Goal: Obtain resource: Obtain resource

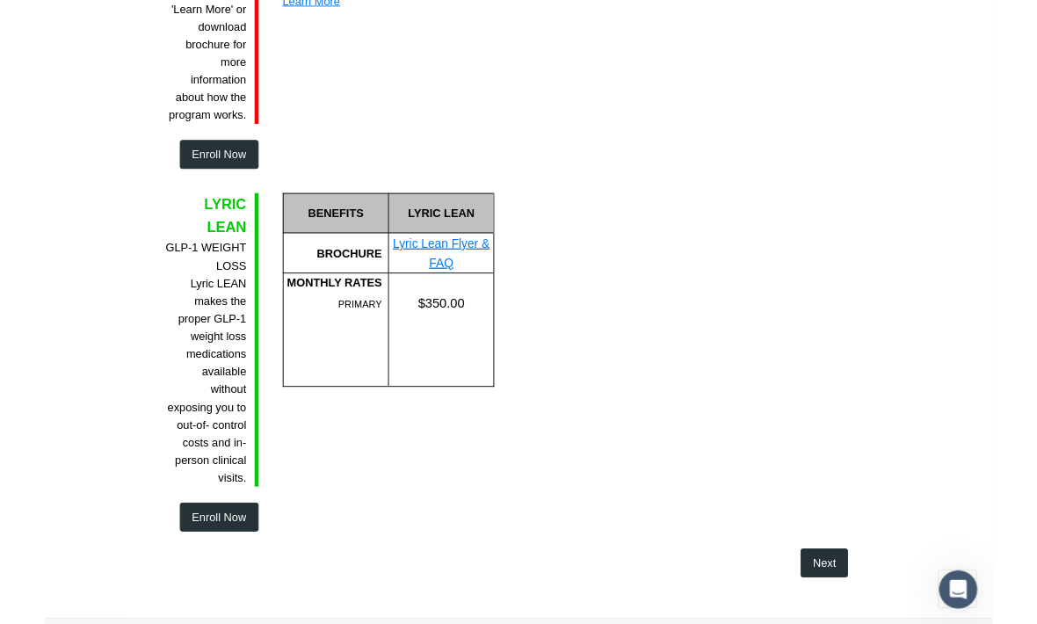
scroll to position [3118, 0]
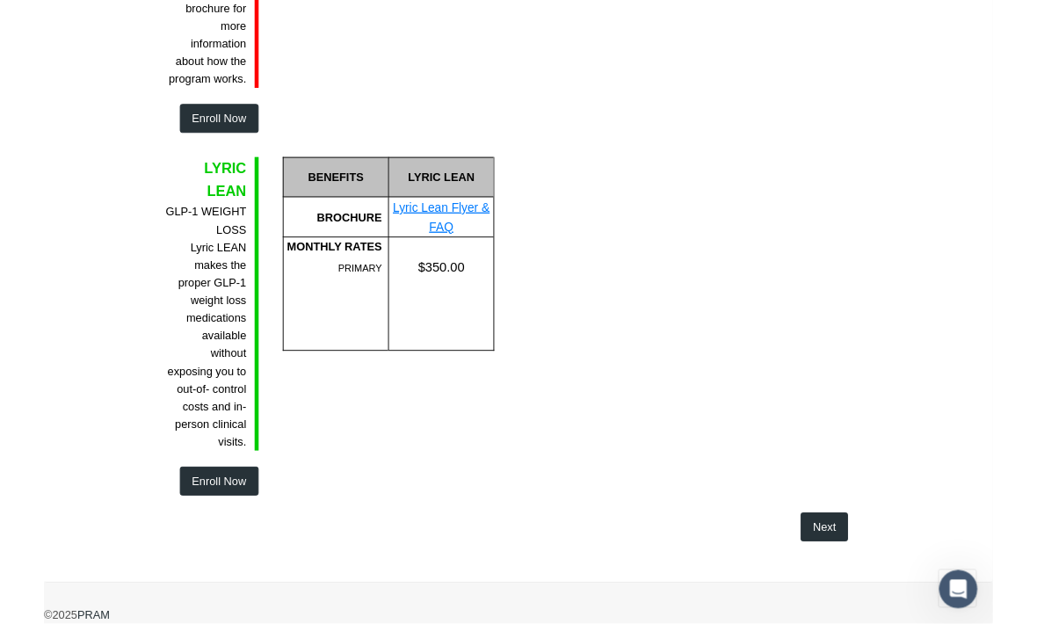
click at [857, 574] on span "Next" at bounding box center [852, 576] width 25 height 14
click at [858, 569] on span "Next" at bounding box center [852, 576] width 25 height 14
click at [867, 561] on button "Next" at bounding box center [853, 577] width 52 height 32
click at [449, 225] on link "Lyric Lean Flyer & FAQ" at bounding box center [433, 238] width 105 height 36
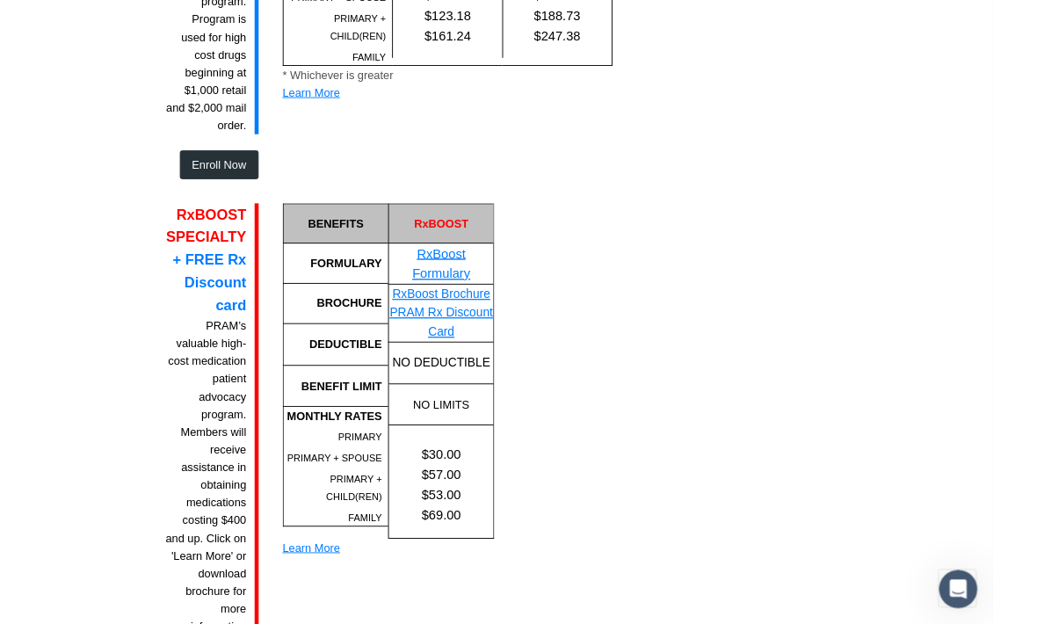
scroll to position [2478, 0]
click at [312, 590] on div "Learn More" at bounding box center [376, 599] width 231 height 19
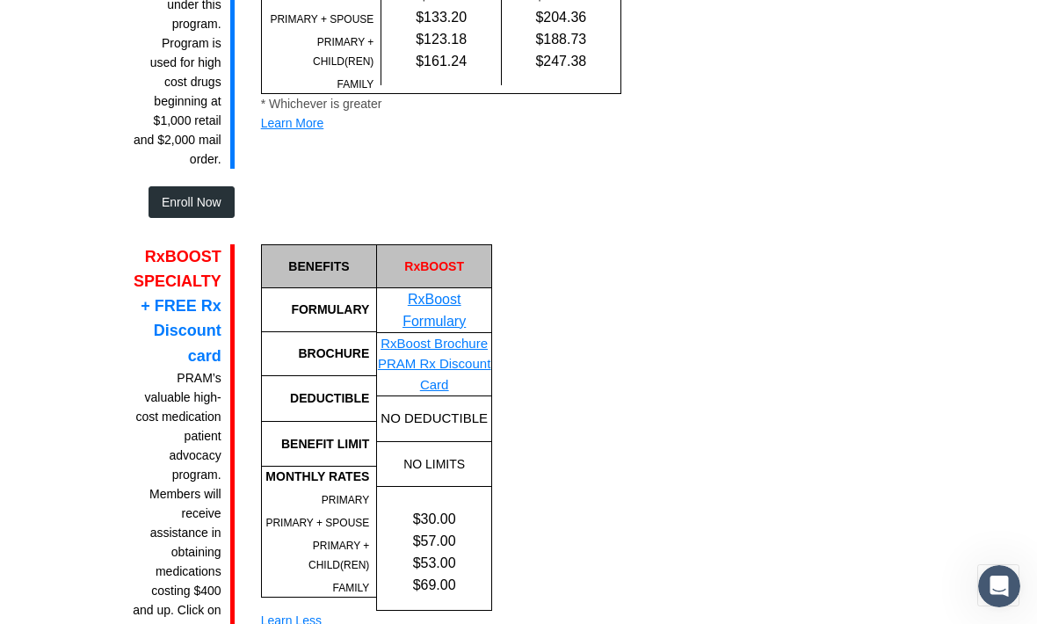
scroll to position [2457, 0]
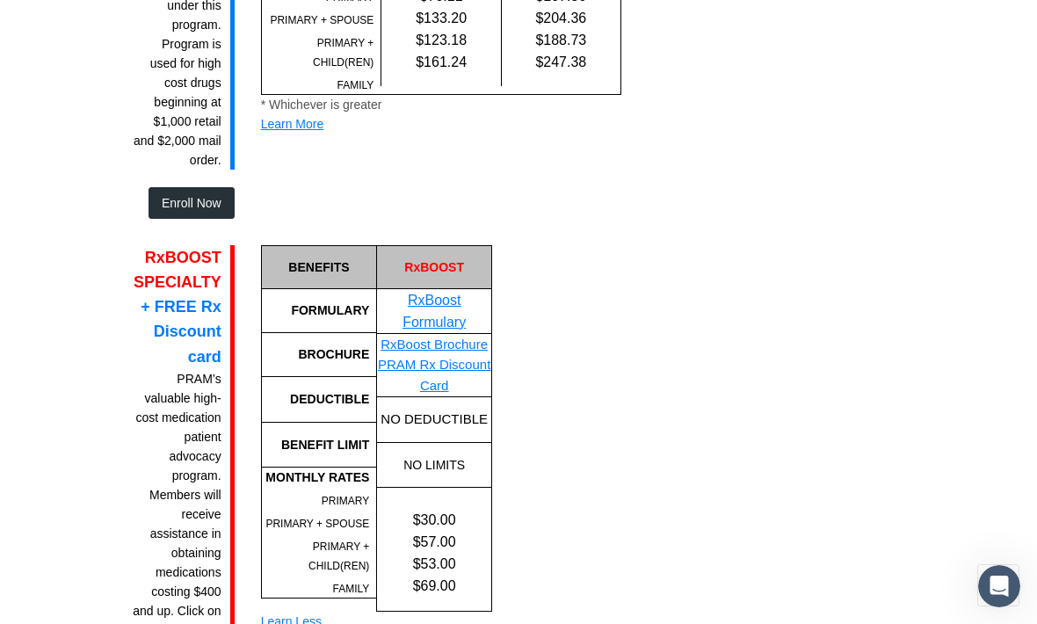
click at [447, 357] on link "PRAM Rx Discount Card" at bounding box center [434, 375] width 112 height 36
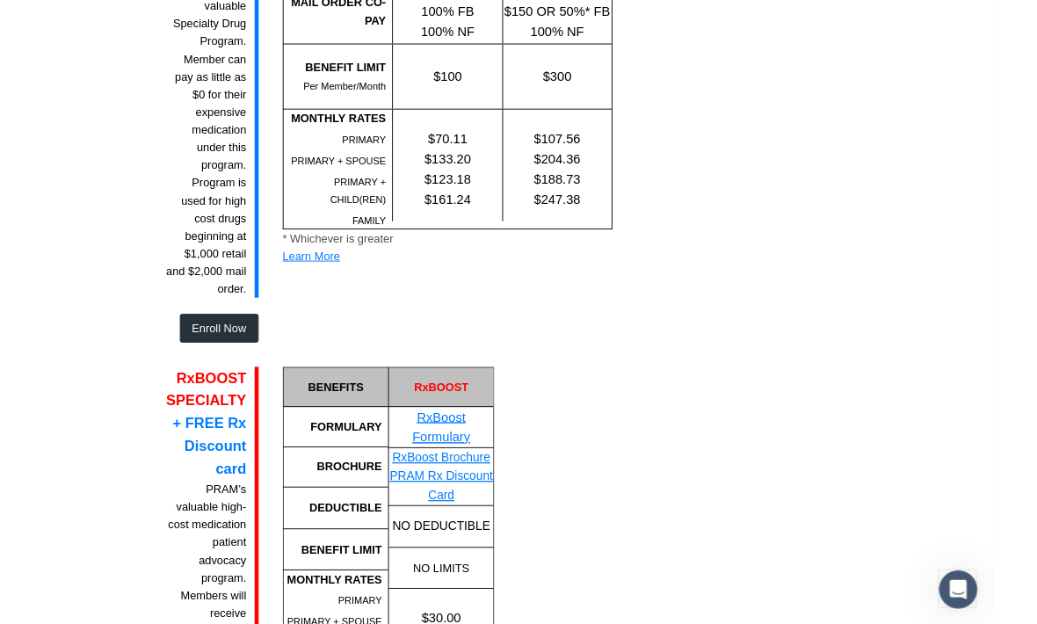
scroll to position [2303, 0]
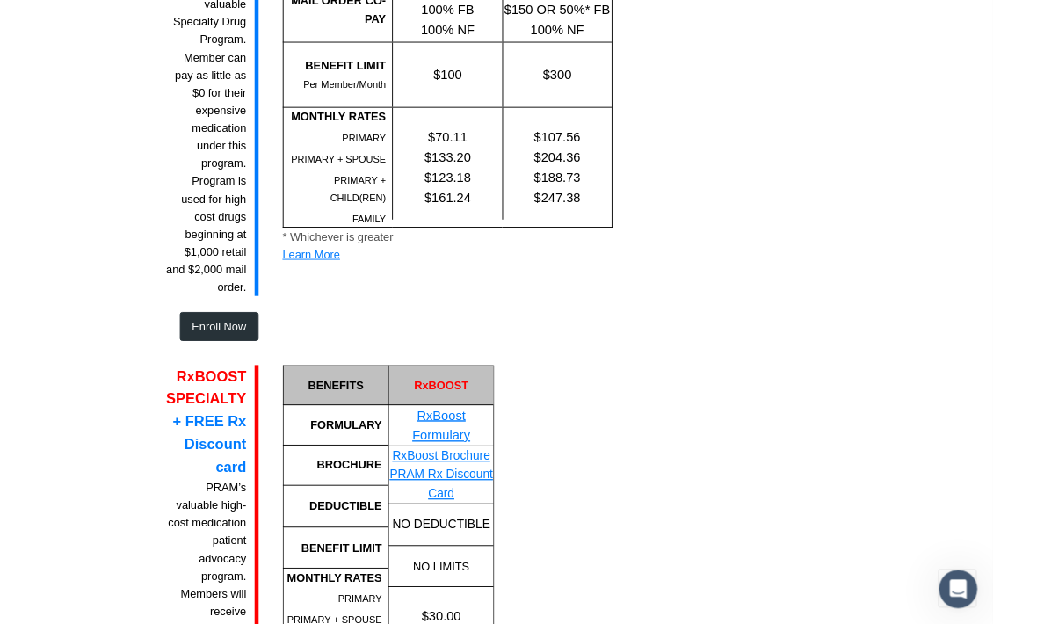
click at [457, 447] on link "RxBoost Formulary" at bounding box center [433, 465] width 63 height 37
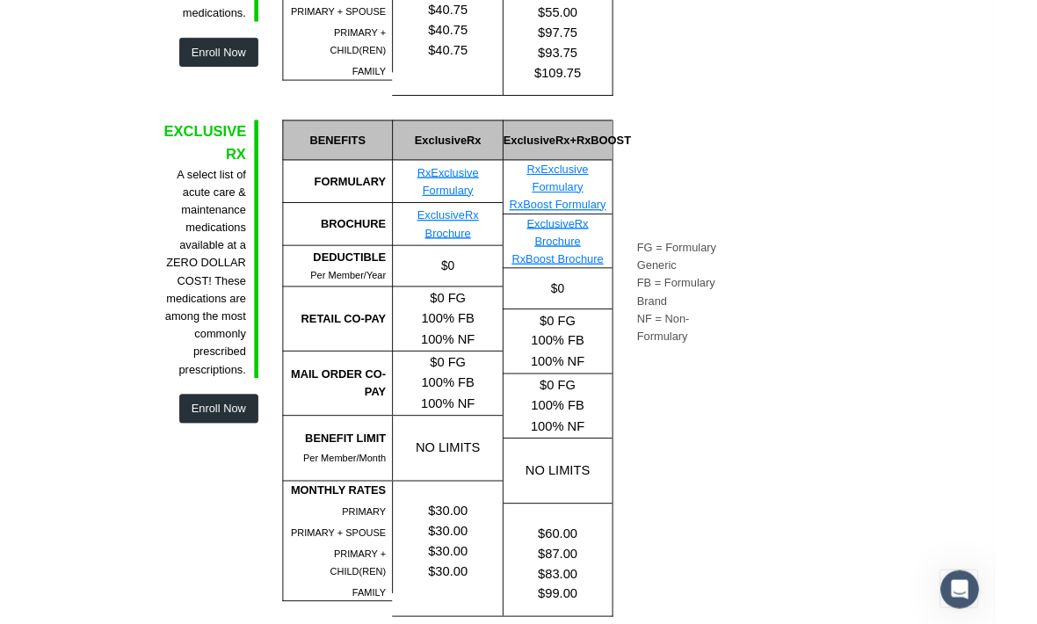
scroll to position [670, 0]
click at [575, 195] on link "RxExclusive Formulary" at bounding box center [560, 194] width 67 height 33
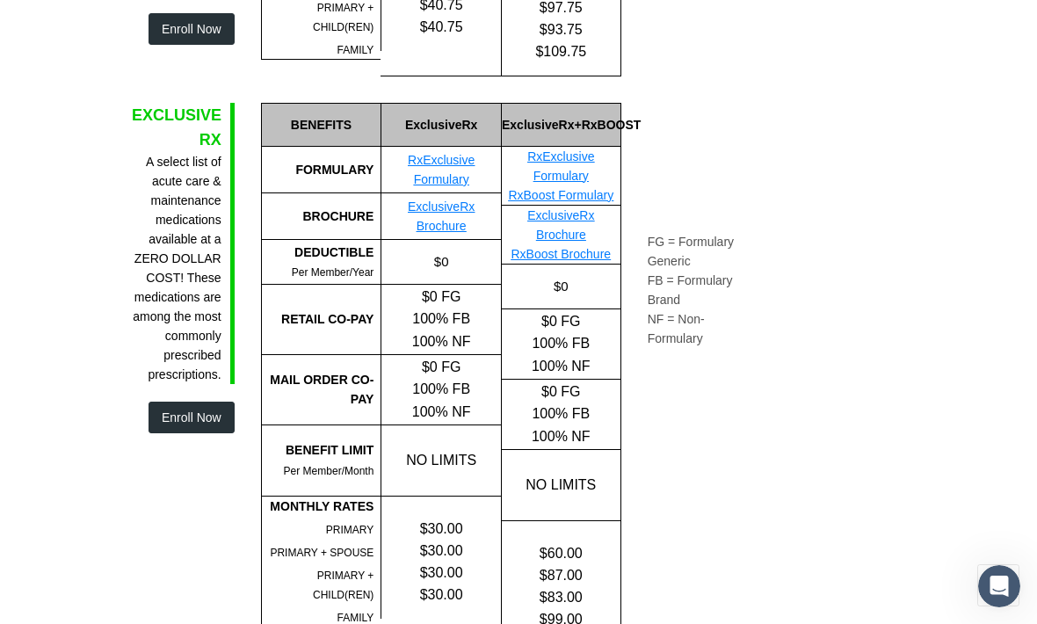
click at [458, 170] on link "RxExclusive Formulary" at bounding box center [441, 169] width 67 height 33
click at [462, 219] on link "ExclusiveRx Brochure" at bounding box center [441, 215] width 67 height 33
click at [466, 212] on link "ExclusiveRx Brochure" at bounding box center [441, 215] width 67 height 33
click at [582, 235] on link "ExclusiveRx Brochure" at bounding box center [560, 224] width 67 height 33
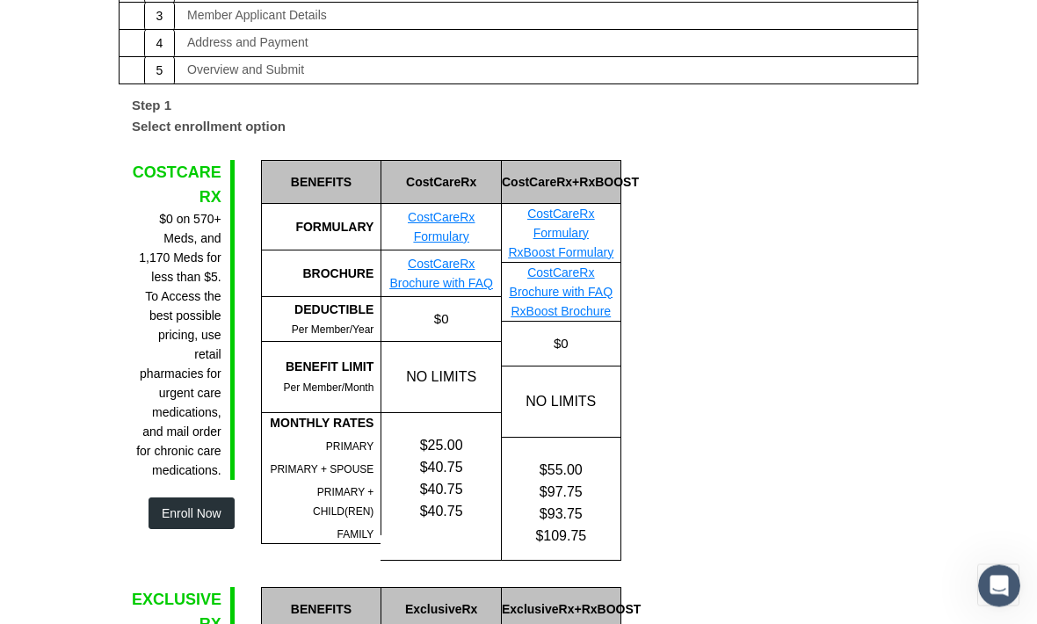
scroll to position [206, 0]
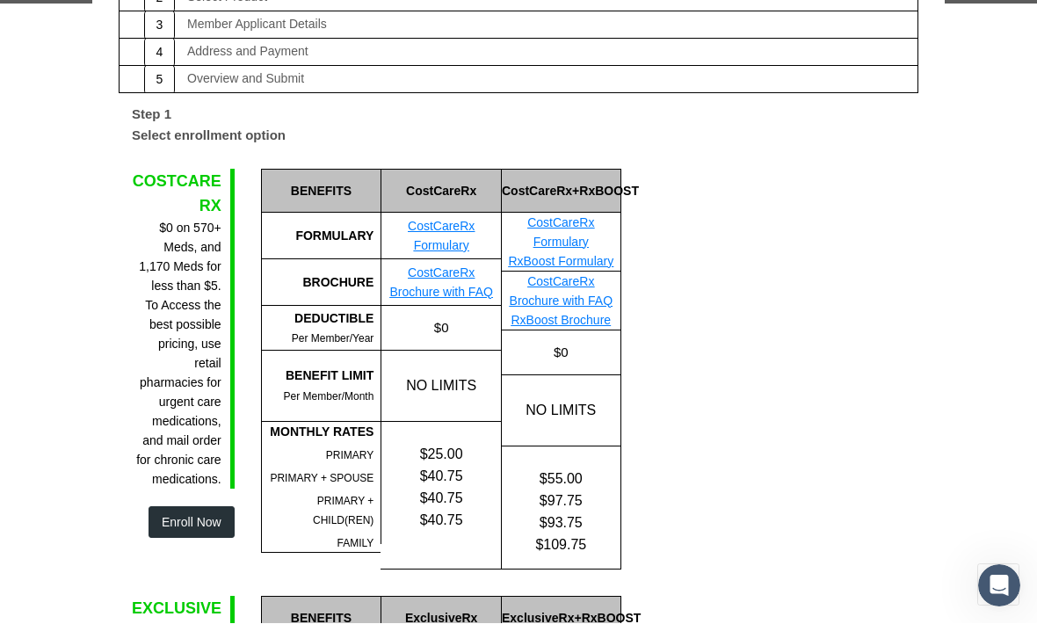
click at [467, 283] on link "CostCareRx Brochure with FAQ" at bounding box center [441, 282] width 104 height 33
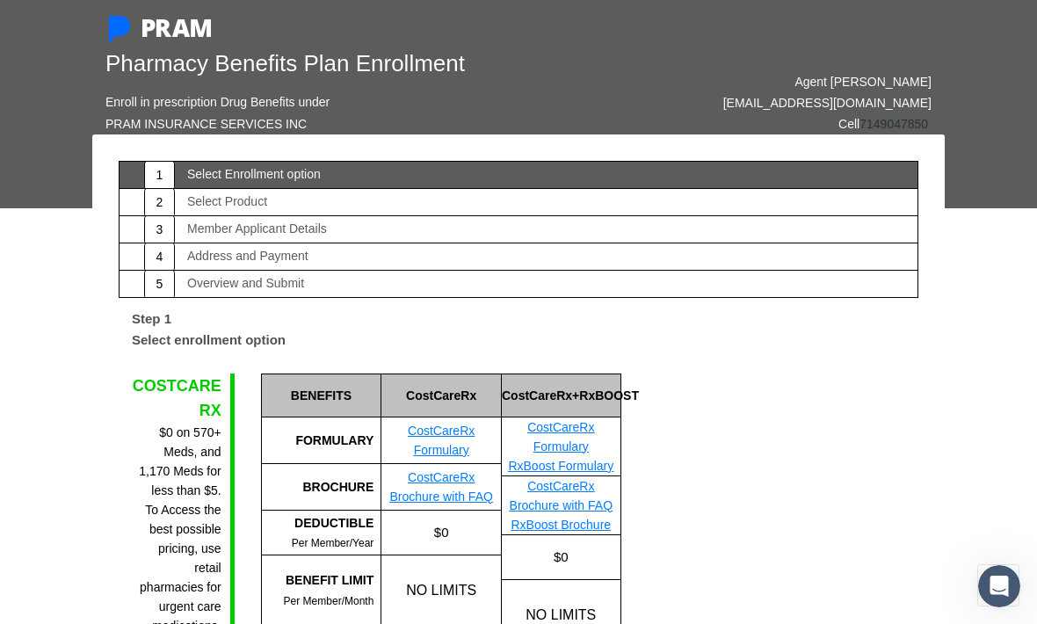
scroll to position [0, 0]
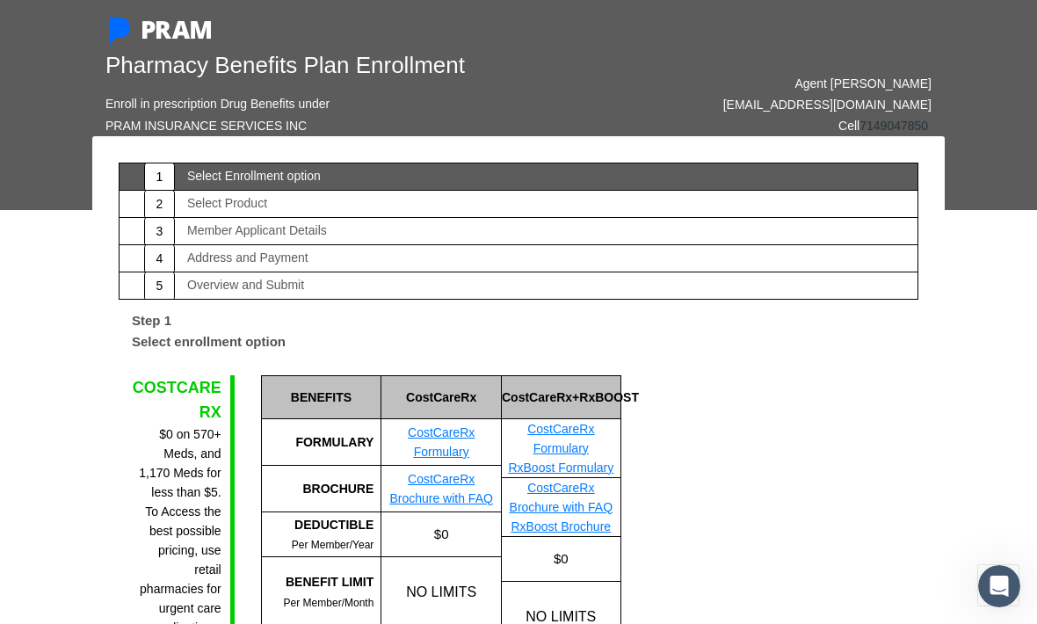
click at [272, 212] on link "2 Select Product" at bounding box center [518, 204] width 799 height 27
click at [284, 213] on link "2 Select Product" at bounding box center [518, 204] width 799 height 27
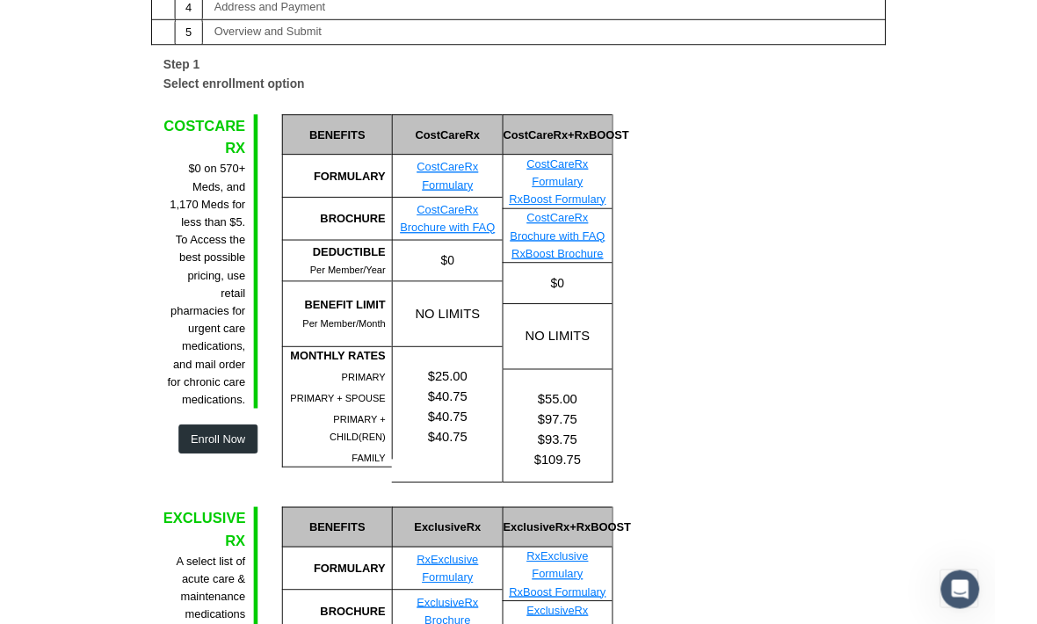
scroll to position [248, 0]
